Goal: Task Accomplishment & Management: Manage account settings

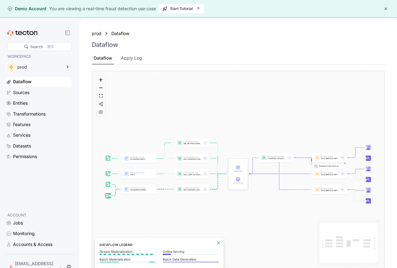
click at [383, 8] on button "button" at bounding box center [385, 8] width 7 height 7
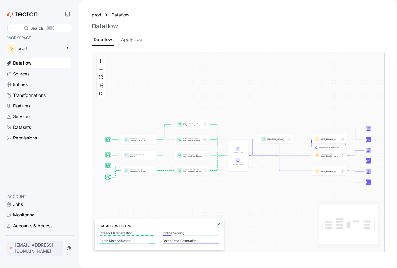
click at [58, 251] on p "[EMAIL_ADDRESS][DOMAIN_NAME]" at bounding box center [36, 247] width 43 height 12
click at [30, 222] on div "My Account" at bounding box center [31, 225] width 25 height 6
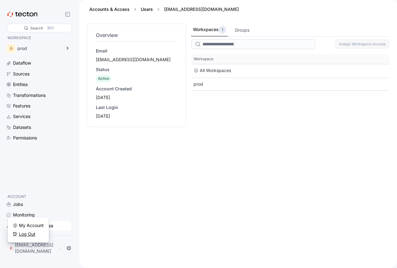
click at [30, 232] on div "Log Out" at bounding box center [27, 234] width 16 height 6
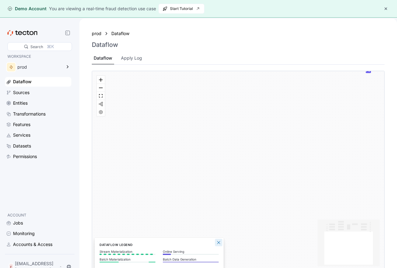
click at [218, 241] on button "Close Legend Panel" at bounding box center [218, 241] width 7 height 7
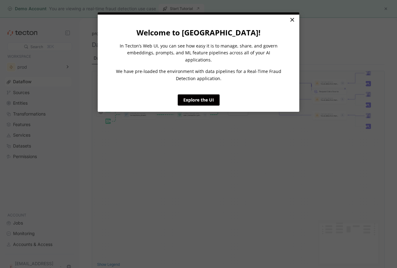
click at [294, 16] on link "×" at bounding box center [291, 20] width 11 height 11
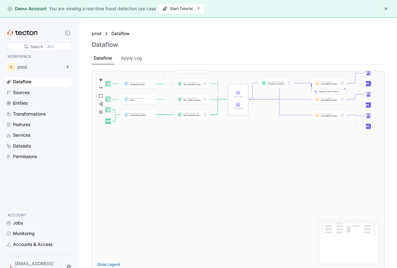
click at [386, 9] on button "button" at bounding box center [385, 8] width 7 height 7
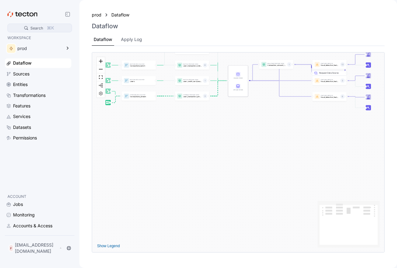
click at [57, 26] on div "Search ⌘K" at bounding box center [40, 28] width 40 height 8
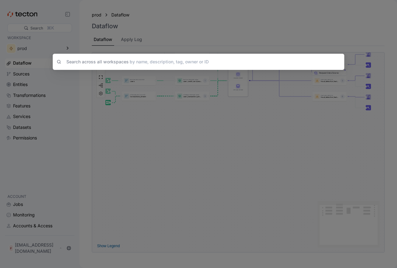
click at [133, 57] on input at bounding box center [197, 62] width 267 height 10
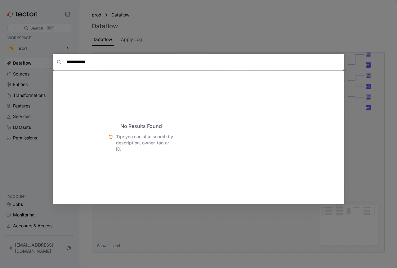
type input "**********"
click at [177, 14] on div "**********" at bounding box center [198, 35] width 291 height 70
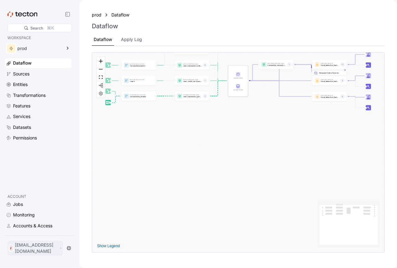
click at [62, 250] on icon at bounding box center [60, 247] width 3 height 5
click at [42, 228] on div "My Account" at bounding box center [31, 225] width 25 height 6
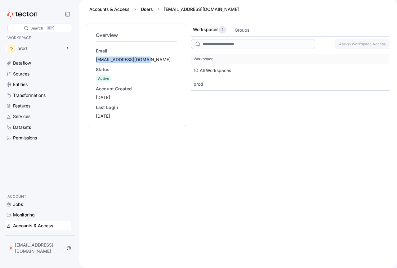
drag, startPoint x: 92, startPoint y: 63, endPoint x: 184, endPoint y: 61, distance: 91.2
click at [184, 61] on div "Overview Email [EMAIL_ADDRESS][DOMAIN_NAME] Status Active Account Created [DATE…" at bounding box center [136, 75] width 99 height 103
click at [344, 62] on span "Workspace" at bounding box center [290, 59] width 198 height 10
click at [219, 29] on div "1" at bounding box center [222, 29] width 7 height 7
click at [236, 28] on div "Groups" at bounding box center [242, 30] width 15 height 7
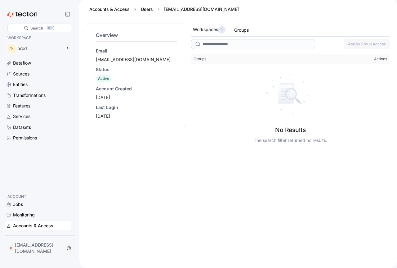
click at [220, 32] on div "1" at bounding box center [221, 29] width 7 height 7
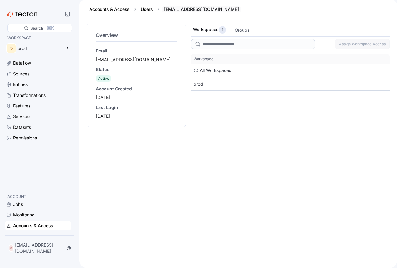
click at [179, 9] on div "[EMAIL_ADDRESS][DOMAIN_NAME]" at bounding box center [201, 9] width 80 height 6
click at [90, 7] on link "Accounts & Access" at bounding box center [109, 9] width 40 height 5
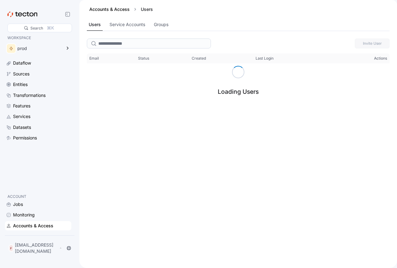
drag, startPoint x: 276, startPoint y: 98, endPoint x: 130, endPoint y: 93, distance: 145.8
click at [275, 98] on div "Loading Users" at bounding box center [238, 84] width 303 height 42
click at [49, 47] on div "prod" at bounding box center [39, 48] width 44 height 4
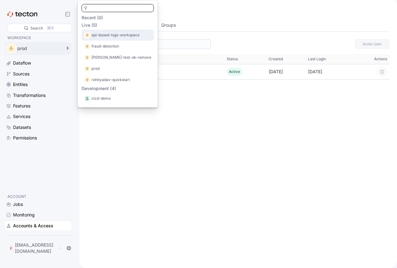
click at [115, 33] on p "api-based-tsgs-workspace" at bounding box center [115, 35] width 48 height 6
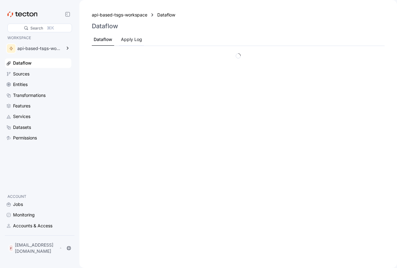
click at [130, 42] on div "Apply Log" at bounding box center [131, 39] width 21 height 7
click at [111, 38] on div "Dataflow" at bounding box center [103, 39] width 18 height 7
drag, startPoint x: 323, startPoint y: 95, endPoint x: 308, endPoint y: 92, distance: 14.4
click at [323, 95] on div at bounding box center [238, 156] width 293 height 209
click at [43, 71] on div "Sources" at bounding box center [41, 73] width 57 height 7
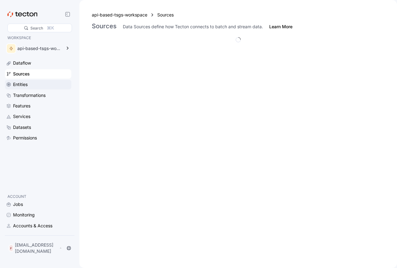
click at [38, 85] on div "Entities" at bounding box center [41, 84] width 57 height 7
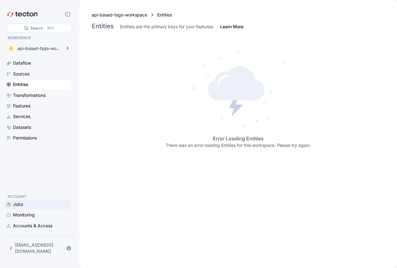
click at [35, 207] on div "Jobs" at bounding box center [41, 204] width 57 height 7
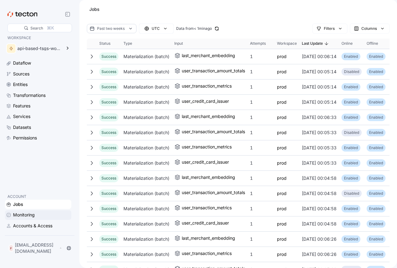
click at [25, 216] on div "Monitoring" at bounding box center [24, 214] width 22 height 7
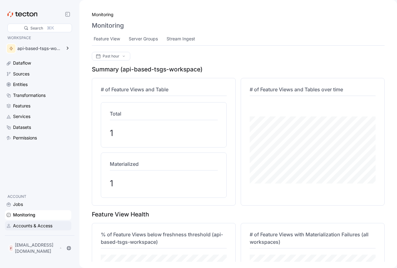
click at [53, 229] on div "Accounts & Access" at bounding box center [41, 225] width 57 height 7
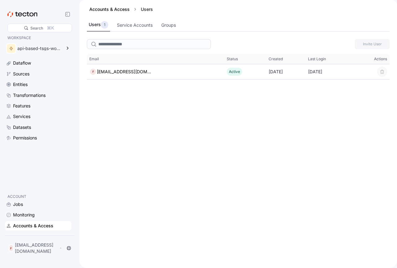
click at [354, 47] on div "Invite User" at bounding box center [238, 44] width 303 height 15
click at [100, 23] on div "Users 1" at bounding box center [99, 24] width 20 height 7
click at [128, 24] on div "Service Accounts" at bounding box center [135, 25] width 36 height 7
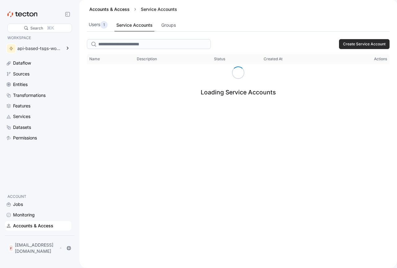
click at [367, 45] on span "Create Service Account" at bounding box center [364, 43] width 42 height 9
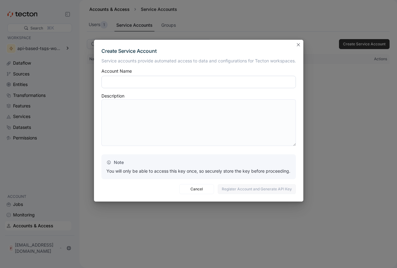
click at [147, 85] on input "text" at bounding box center [198, 82] width 194 height 12
paste input "**********"
type input "**********"
click at [128, 114] on textarea at bounding box center [198, 122] width 194 height 46
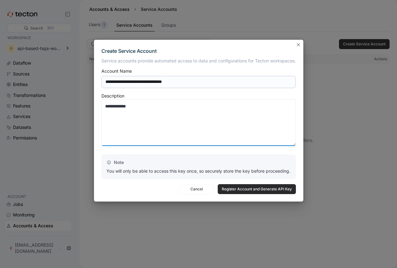
type textarea "**********"
click at [264, 190] on span "Register Account and Generate API Key" at bounding box center [257, 188] width 70 height 9
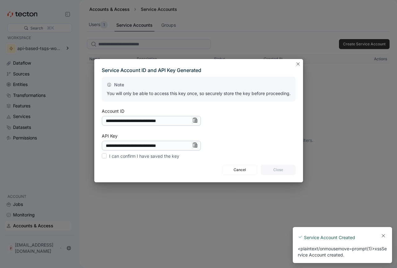
click at [351, 251] on div "Service Account Created <plaintext/onmousemove=prompt(1)>xss Service Account cr…" at bounding box center [342, 246] width 89 height 24
click at [384, 236] on button "Dismiss toast" at bounding box center [382, 234] width 7 height 7
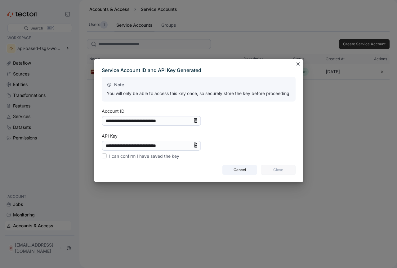
click at [233, 171] on span "Cancel" at bounding box center [239, 169] width 27 height 9
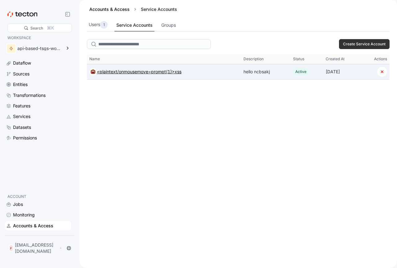
click at [145, 74] on div "<plaintext/onmousemove=prompt(1)>xss" at bounding box center [139, 71] width 85 height 7
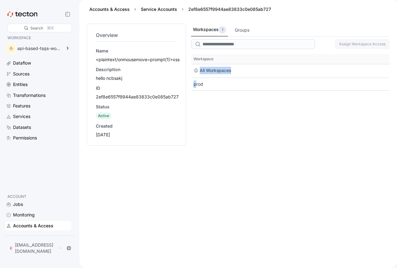
drag, startPoint x: 99, startPoint y: 102, endPoint x: 197, endPoint y: 107, distance: 98.0
click at [186, 107] on div "Overview Name <plaintext/onmousemove=prompt(1)>xss Description hello ncbsakj ID…" at bounding box center [136, 85] width 99 height 122
drag, startPoint x: 156, startPoint y: 89, endPoint x: 77, endPoint y: 89, distance: 78.7
click at [87, 89] on div "Overview Name <plaintext/onmousemove=prompt(1)>xss Description hello ncbsakj ID…" at bounding box center [136, 85] width 99 height 122
click at [122, 63] on div "<plaintext/onmousemove=prompt(1)>xss" at bounding box center [138, 59] width 84 height 6
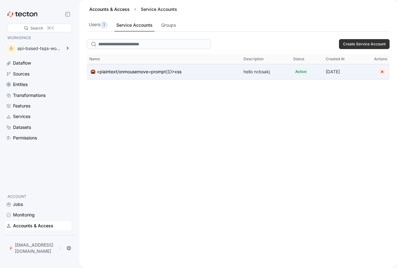
click at [384, 72] on button "button" at bounding box center [382, 72] width 10 height 10
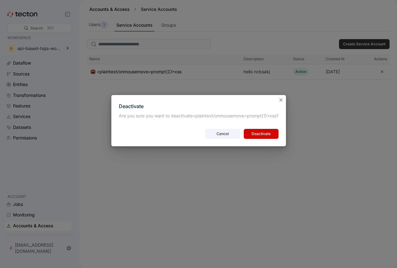
click at [230, 132] on span "Cancel" at bounding box center [222, 133] width 27 height 9
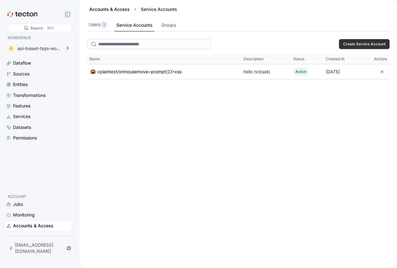
click at [64, 14] on div at bounding box center [67, 14] width 12 height 8
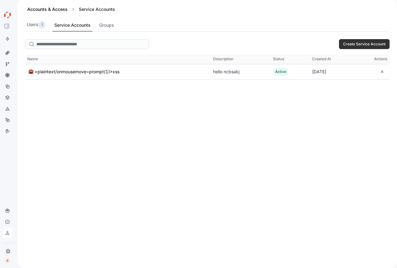
click at [220, 146] on div "Create Service Account This table contains 1 rows. Name Description Status Crea…" at bounding box center [206, 152] width 379 height 231
click at [377, 47] on span "Create Service Account" at bounding box center [364, 43] width 42 height 9
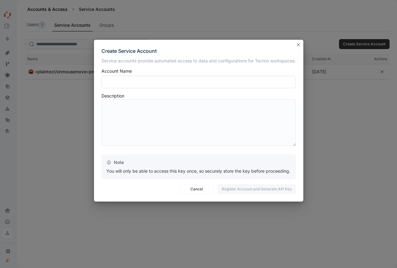
click at [178, 78] on input "text" at bounding box center [198, 82] width 194 height 12
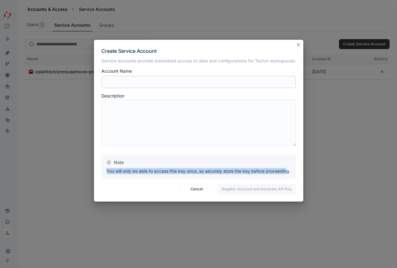
drag, startPoint x: 104, startPoint y: 169, endPoint x: 287, endPoint y: 171, distance: 182.9
click at [287, 171] on div "Note You will only be able to access this key once, so securely store the key b…" at bounding box center [198, 166] width 194 height 25
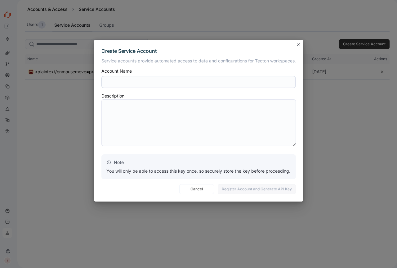
click at [245, 196] on div "Create Service Account Service accounts provide automated access to data and co…" at bounding box center [198, 120] width 209 height 161
click at [296, 47] on button "Closes this modal window" at bounding box center [297, 44] width 7 height 7
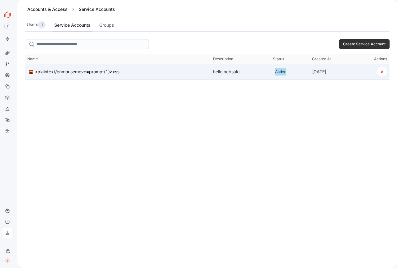
drag, startPoint x: 265, startPoint y: 71, endPoint x: 301, endPoint y: 73, distance: 36.0
click at [290, 73] on tr "Name <plaintext/onmousemove=prompt(1)>xss Description hello ncbsakj Status Acti…" at bounding box center [207, 71] width 365 height 15
click at [383, 72] on button "button" at bounding box center [382, 72] width 10 height 10
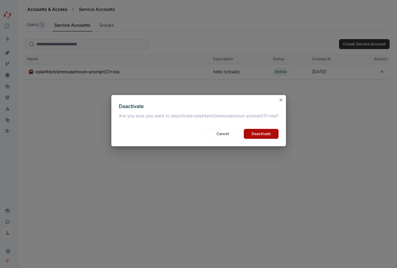
click at [263, 129] on button "Deactivate" at bounding box center [261, 134] width 35 height 10
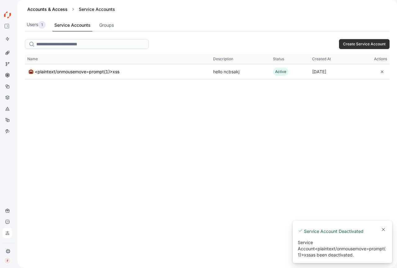
click at [378, 226] on div "A new notification appears Service Account Deactivated Service Account <plainte…" at bounding box center [342, 241] width 99 height 42
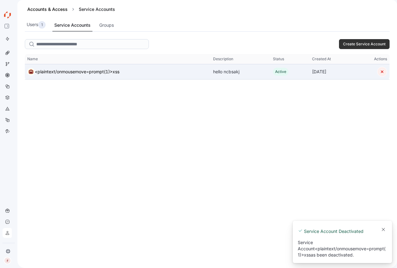
click at [379, 73] on button "button" at bounding box center [382, 72] width 10 height 10
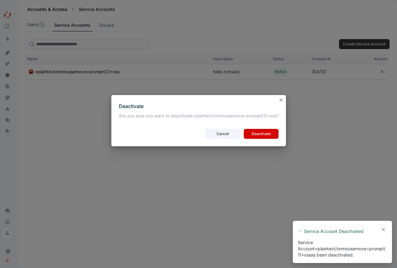
click at [222, 136] on span "Cancel" at bounding box center [222, 133] width 27 height 9
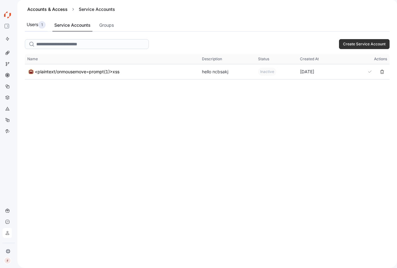
click at [55, 26] on div "Service Accounts" at bounding box center [72, 25] width 36 height 7
click at [37, 27] on div "Users 1" at bounding box center [36, 24] width 19 height 7
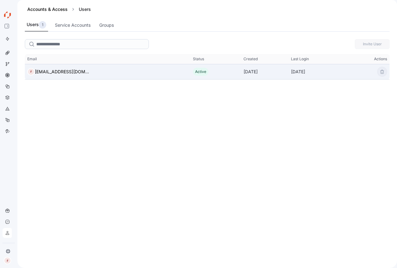
click at [193, 73] on div "Active" at bounding box center [200, 72] width 15 height 8
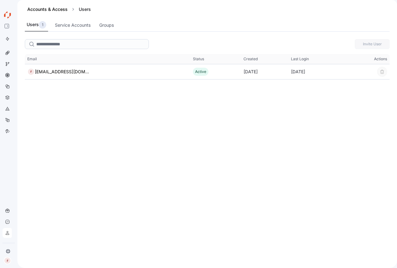
drag, startPoint x: 93, startPoint y: 18, endPoint x: 105, endPoint y: 29, distance: 16.7
click at [95, 20] on div "Accounts & Access Users Users 1 Service Accounts Groups" at bounding box center [206, 18] width 379 height 37
click at [106, 29] on div "Groups" at bounding box center [106, 25] width 18 height 12
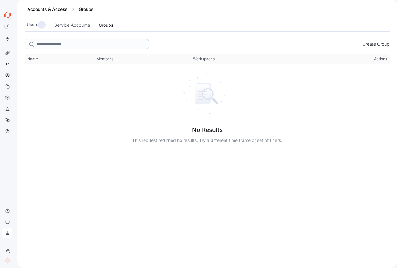
click at [374, 39] on div "Create Group" at bounding box center [207, 44] width 365 height 15
click at [374, 41] on span "Create Group" at bounding box center [375, 44] width 27 height 7
click at [374, 43] on span "Create Group" at bounding box center [375, 44] width 27 height 7
click at [376, 49] on div "Create Group" at bounding box center [207, 44] width 365 height 15
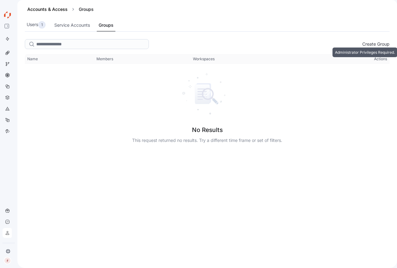
click at [375, 46] on span "Create Group" at bounding box center [375, 44] width 27 height 7
click at [382, 56] on span "Actions" at bounding box center [349, 59] width 80 height 10
click at [376, 43] on span "Create Group" at bounding box center [375, 44] width 27 height 7
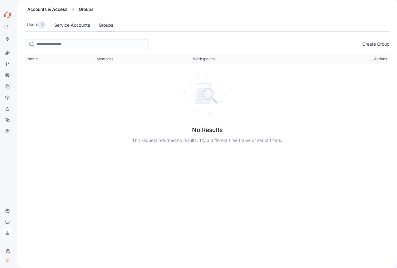
click at [71, 24] on div "Service Accounts" at bounding box center [72, 25] width 36 height 7
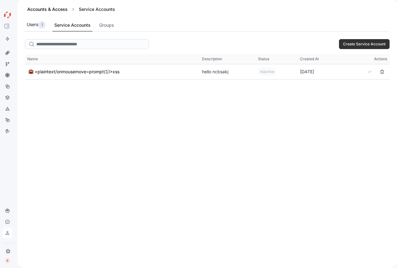
click at [46, 29] on div "Users 1" at bounding box center [36, 25] width 23 height 13
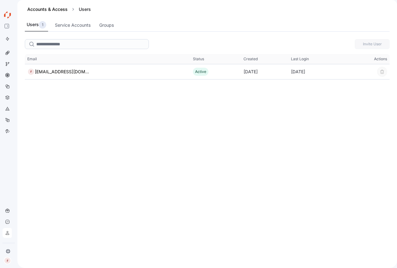
click at [39, 13] on div "Accounts & Access Users" at bounding box center [207, 9] width 365 height 19
click at [44, 8] on link "Accounts & Access" at bounding box center [47, 9] width 40 height 5
click at [73, 12] on icon at bounding box center [73, 9] width 6 height 6
click at [72, 9] on icon at bounding box center [73, 9] width 6 height 6
click at [0, 87] on div "Search ⌘K WORKSPACE api-based-tsgs-workspace Dataflow Sources Entities Transfor…" at bounding box center [8, 137] width 17 height 260
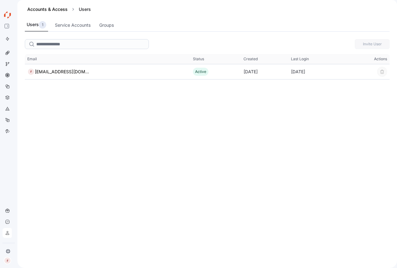
click at [12, 91] on div "Dataflow Sources Entities Transformations Features Services Datasets Permissions" at bounding box center [6, 92] width 9 height 88
click at [7, 28] on icon at bounding box center [6, 26] width 5 height 5
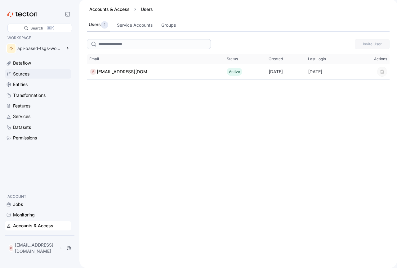
click at [30, 77] on div "Sources" at bounding box center [38, 73] width 66 height 9
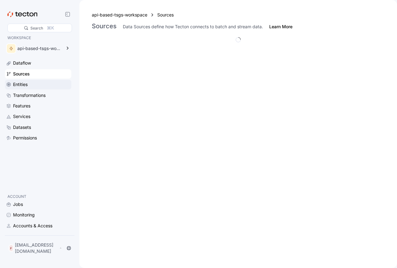
click at [29, 85] on div "Entities" at bounding box center [41, 84] width 57 height 7
drag, startPoint x: 35, startPoint y: 100, endPoint x: 36, endPoint y: 105, distance: 5.4
click at [36, 100] on div "Dataflow Sources Entities Transformations Features Services Datasets Permissions" at bounding box center [38, 100] width 66 height 84
click at [29, 126] on div "Datasets" at bounding box center [22, 127] width 18 height 7
click at [30, 139] on div "Permissions" at bounding box center [25, 137] width 24 height 7
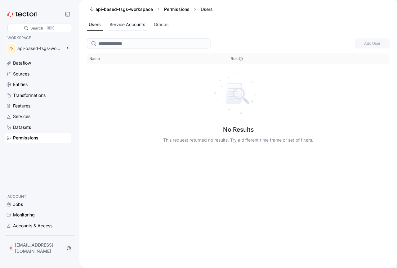
click at [141, 22] on div "Service Accounts" at bounding box center [127, 24] width 36 height 7
click at [164, 21] on div "Groups" at bounding box center [161, 24] width 15 height 7
